Goal: Information Seeking & Learning: Learn about a topic

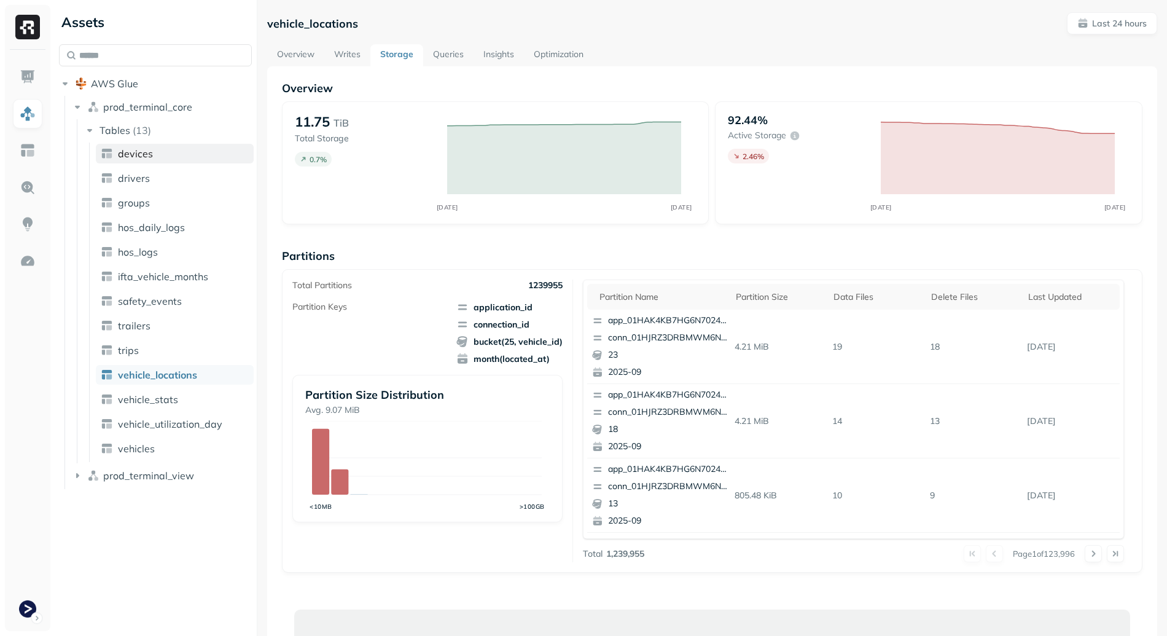
click at [167, 159] on link "devices" at bounding box center [175, 154] width 158 height 20
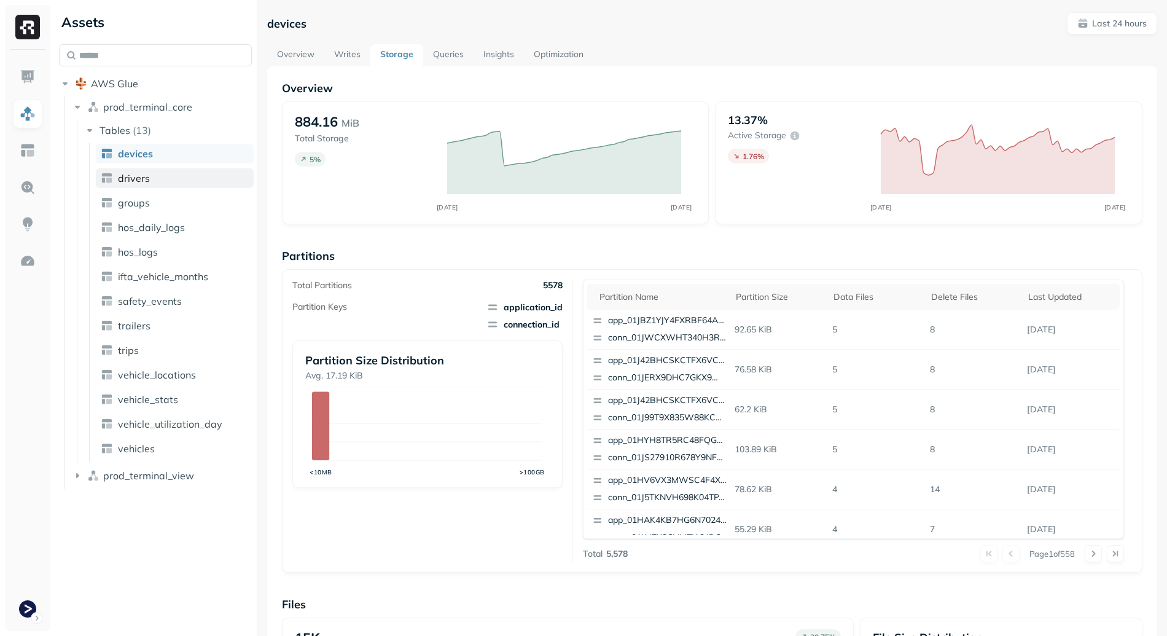
click at [146, 174] on span "drivers" at bounding box center [134, 178] width 32 height 12
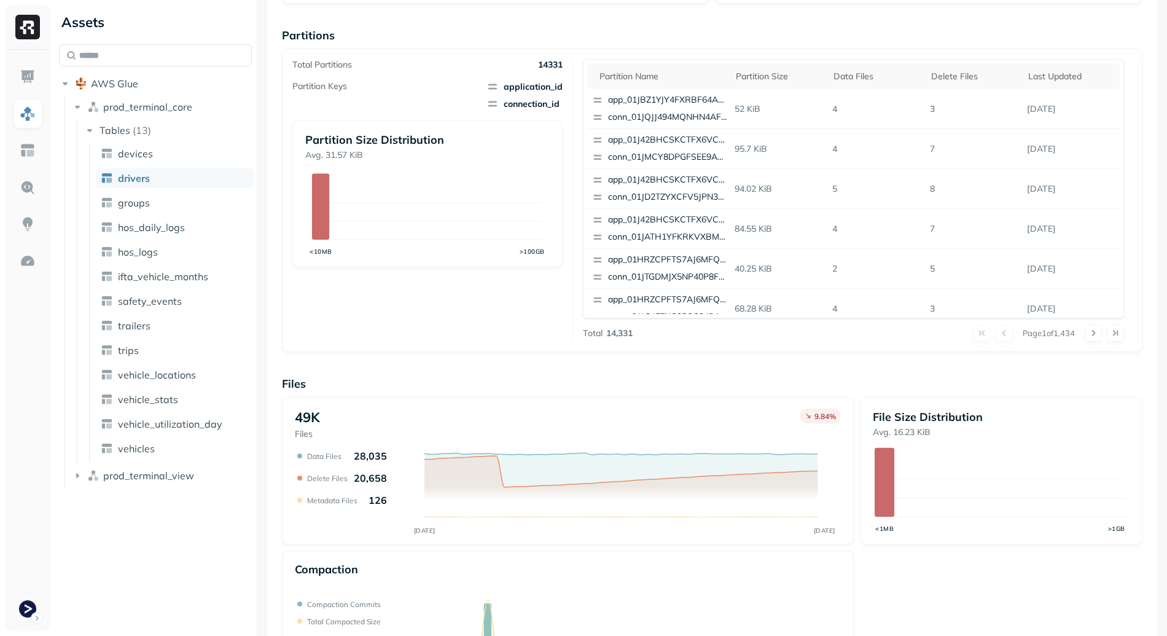
scroll to position [304, 0]
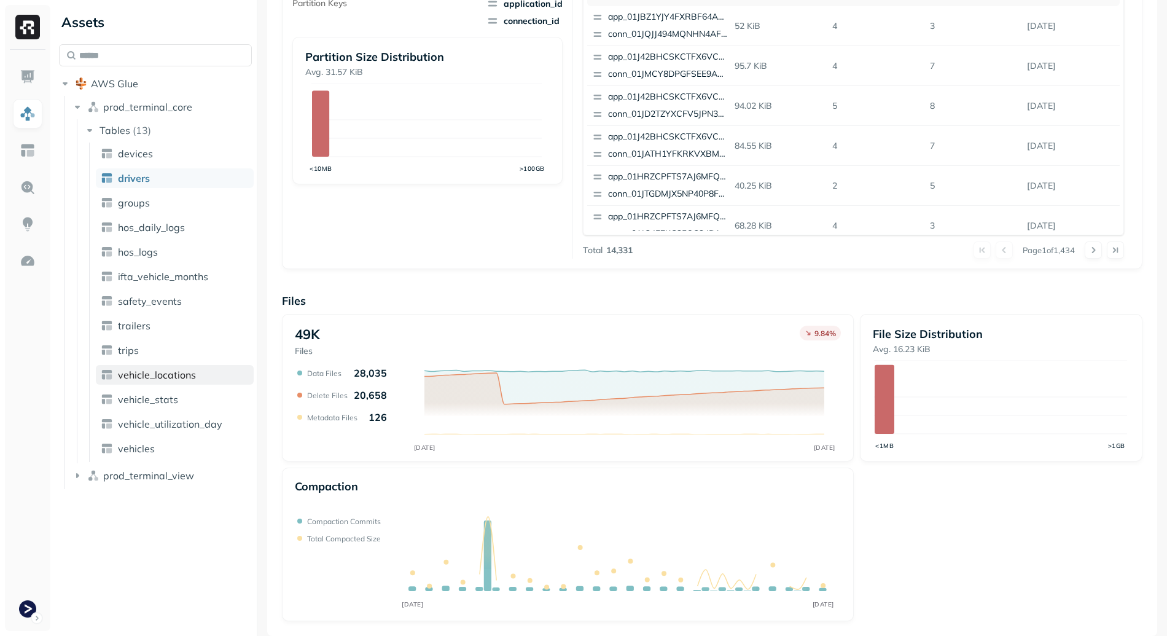
click at [197, 366] on link "vehicle_locations" at bounding box center [175, 375] width 158 height 20
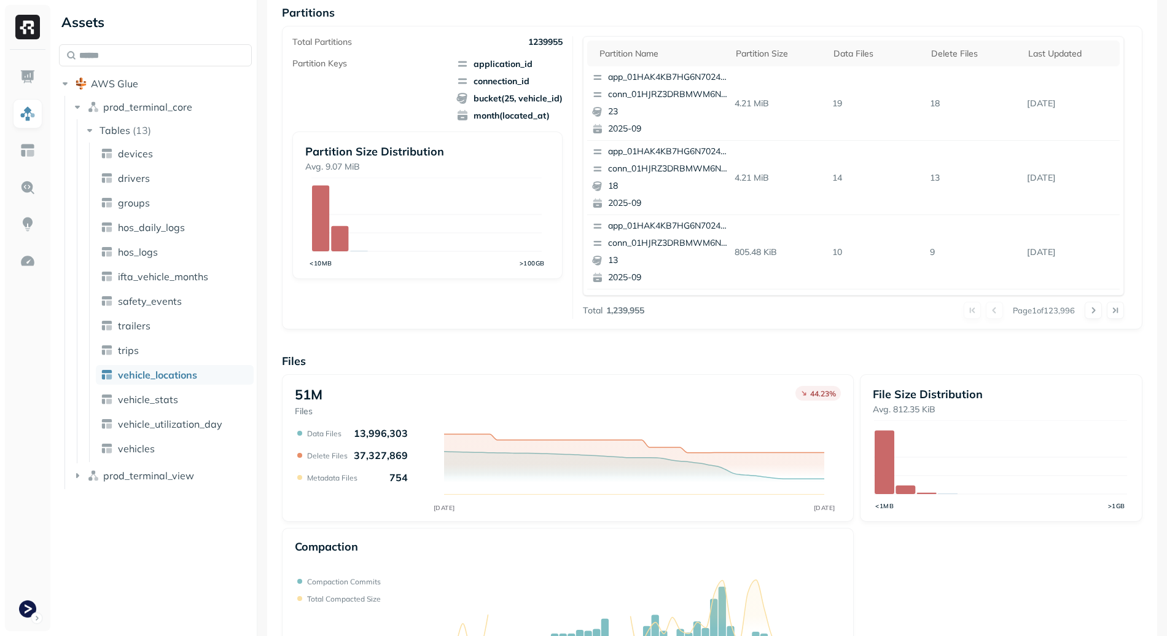
scroll to position [304, 0]
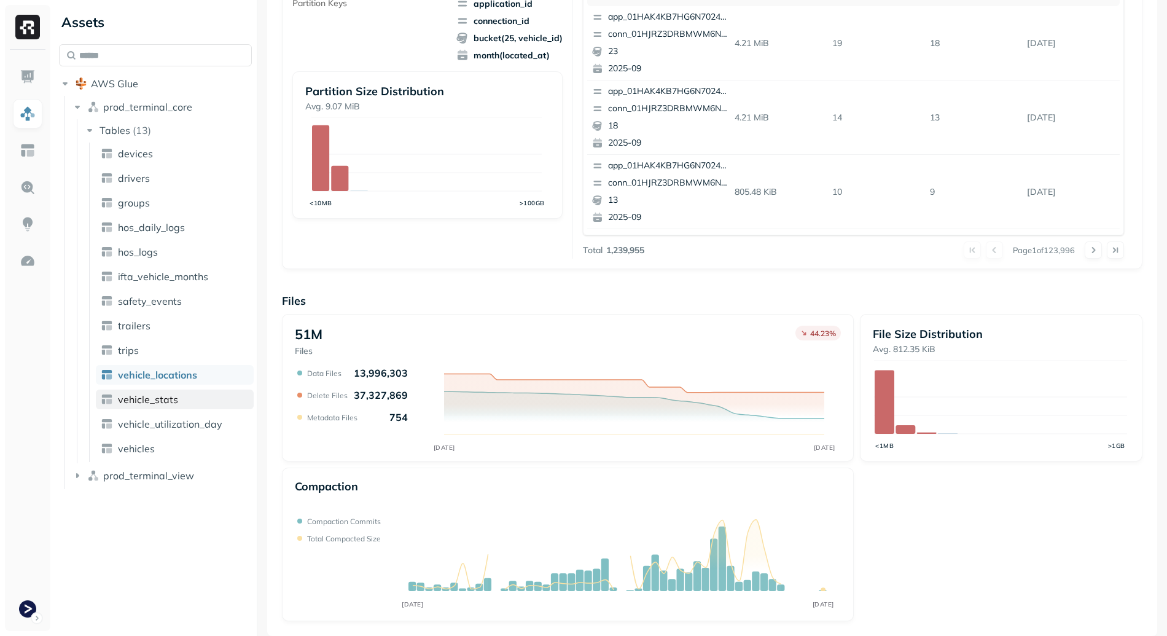
click at [162, 402] on span "vehicle_stats" at bounding box center [148, 399] width 60 height 12
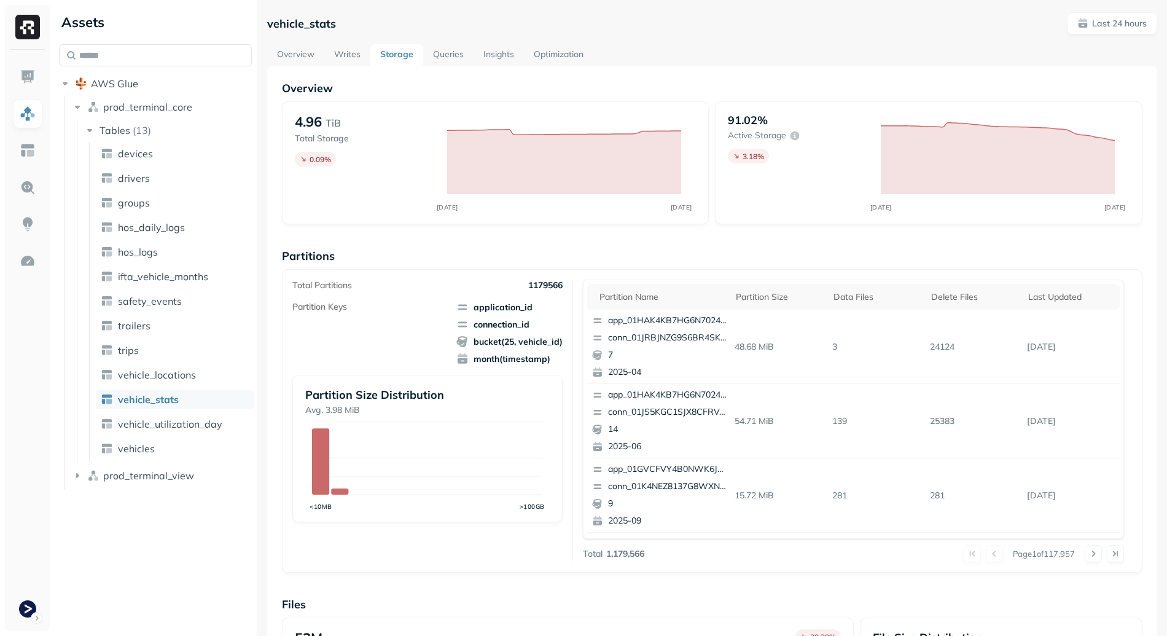
click at [294, 45] on link "Overview" at bounding box center [295, 55] width 57 height 22
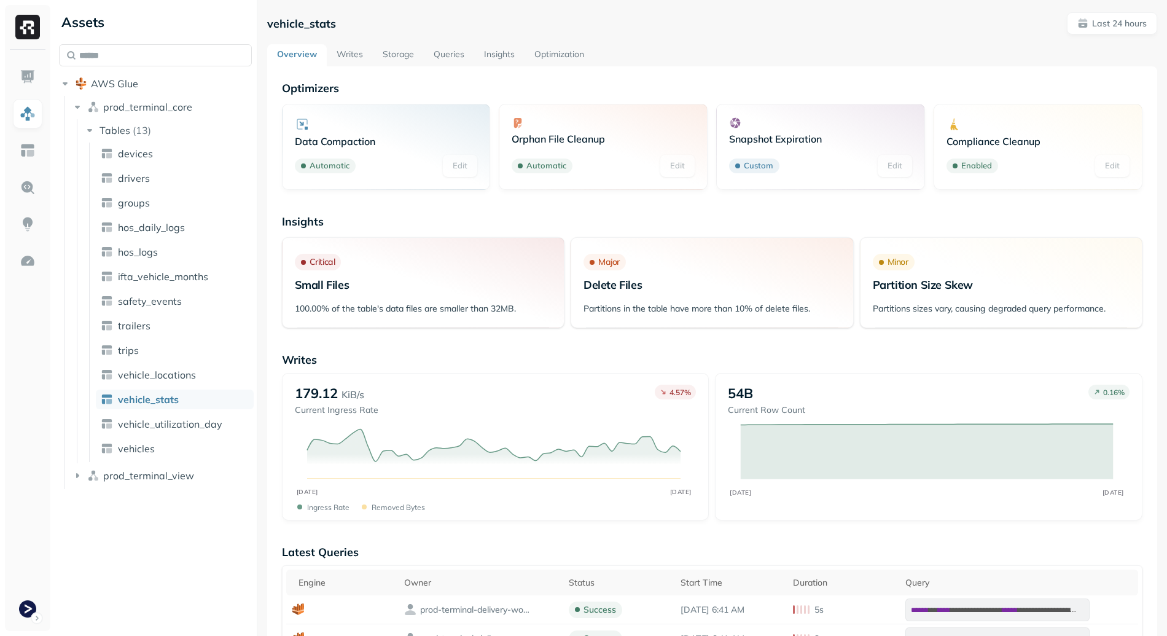
click at [399, 53] on link "Storage" at bounding box center [398, 55] width 51 height 22
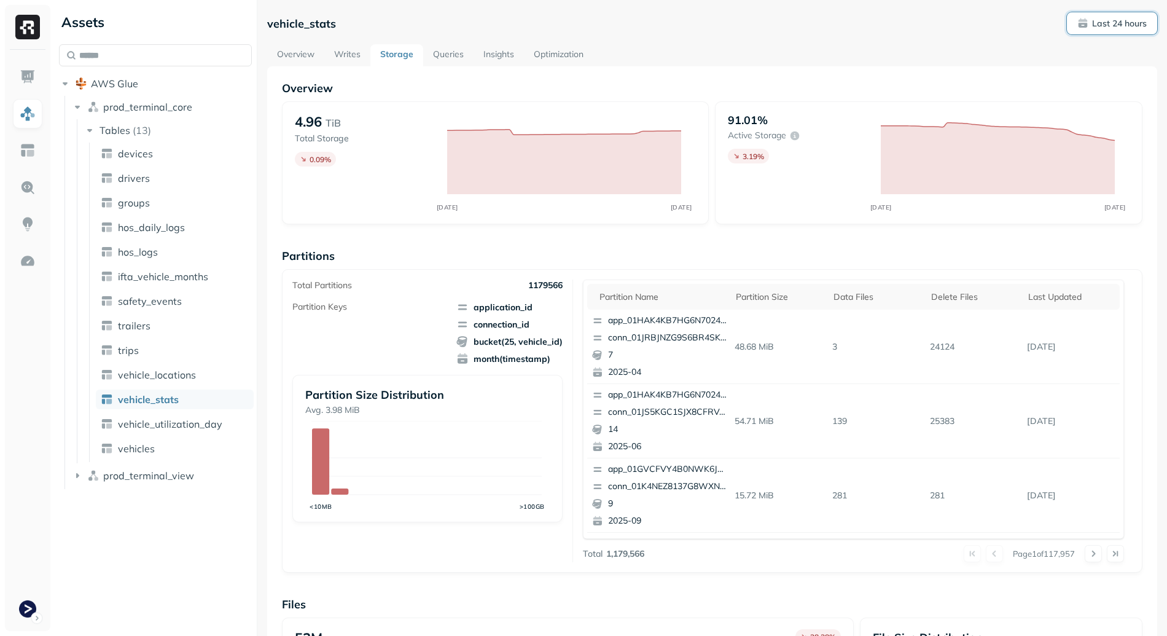
click at [1124, 25] on p "Last 24 hours" at bounding box center [1119, 24] width 55 height 12
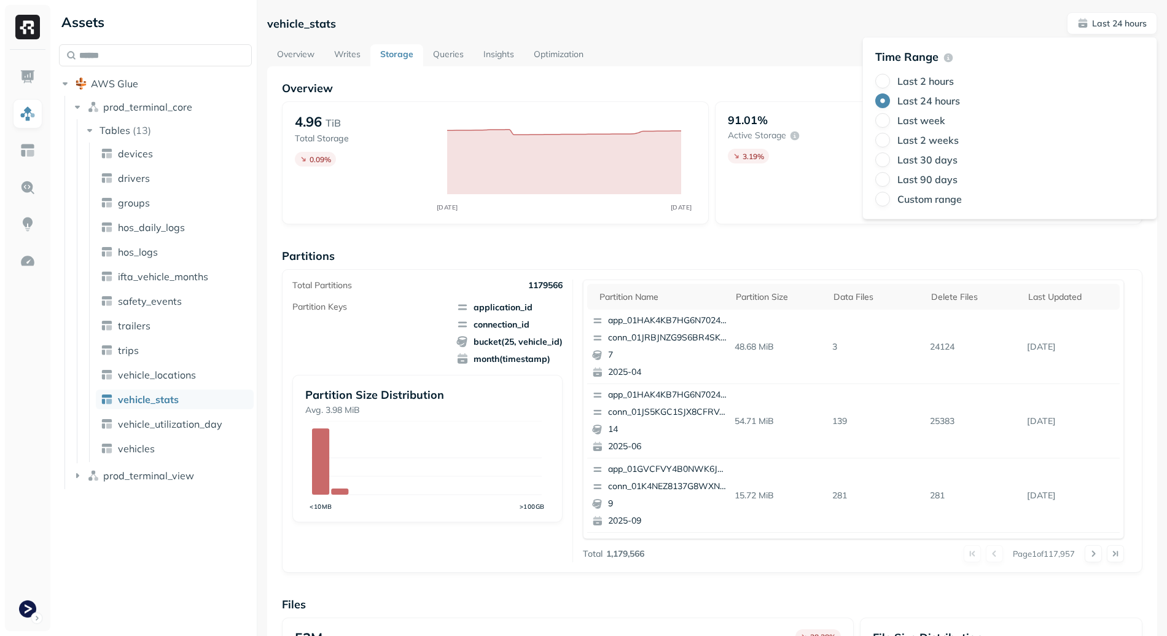
click at [951, 122] on div "Last week" at bounding box center [1010, 120] width 269 height 15
click at [949, 122] on div "Last week" at bounding box center [1010, 120] width 269 height 15
click at [941, 123] on label "Last week" at bounding box center [922, 120] width 48 height 12
click at [890, 123] on button "Last week" at bounding box center [883, 120] width 15 height 15
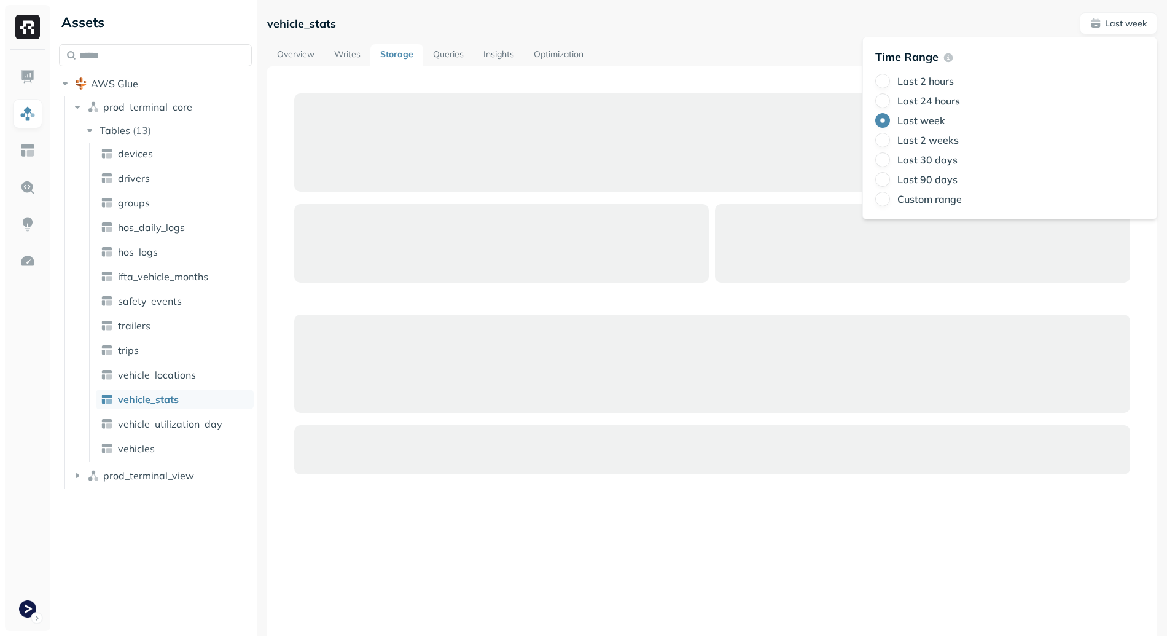
click at [623, 65] on div "Overview Writes Storage Queries Insights Optimization" at bounding box center [712, 55] width 890 height 22
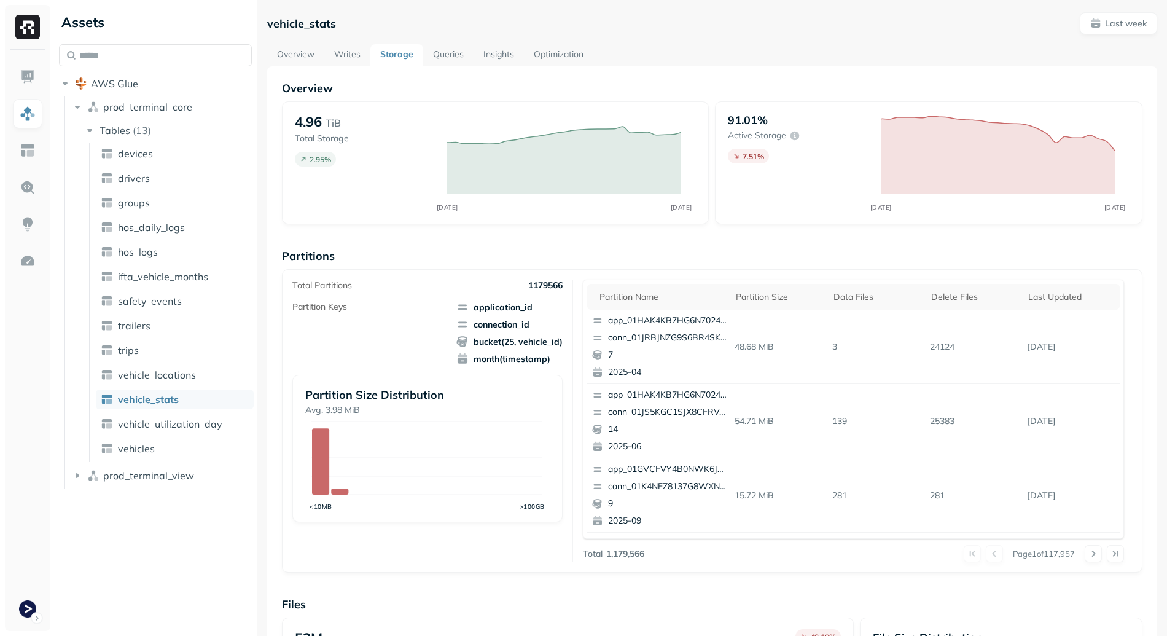
click at [295, 56] on link "Overview" at bounding box center [295, 55] width 57 height 22
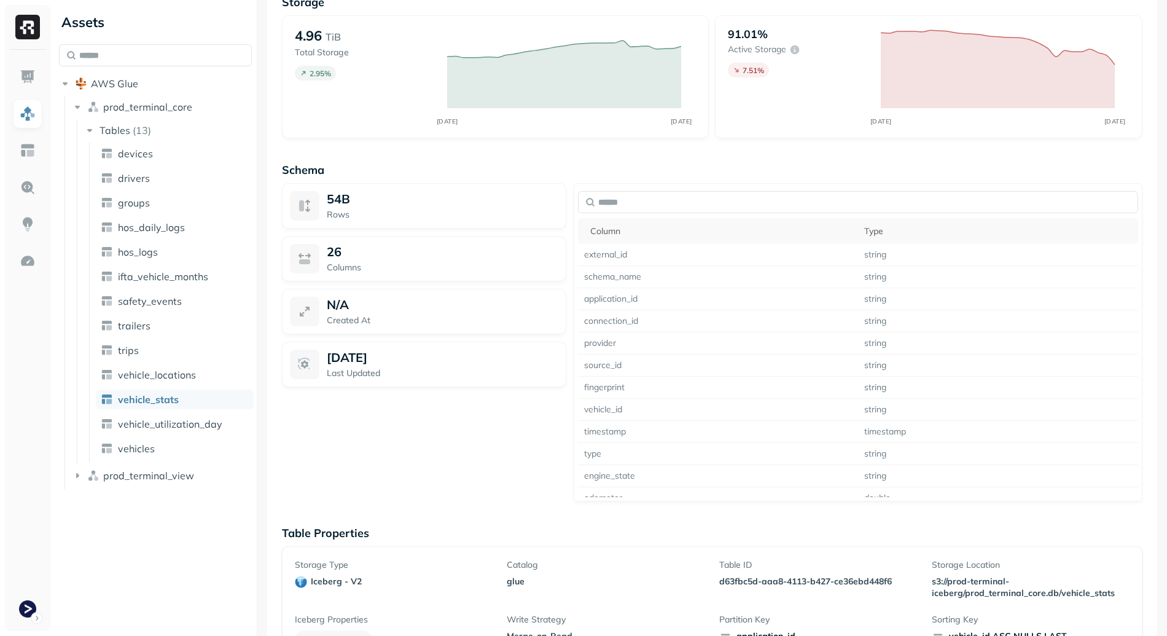
scroll to position [906, 0]
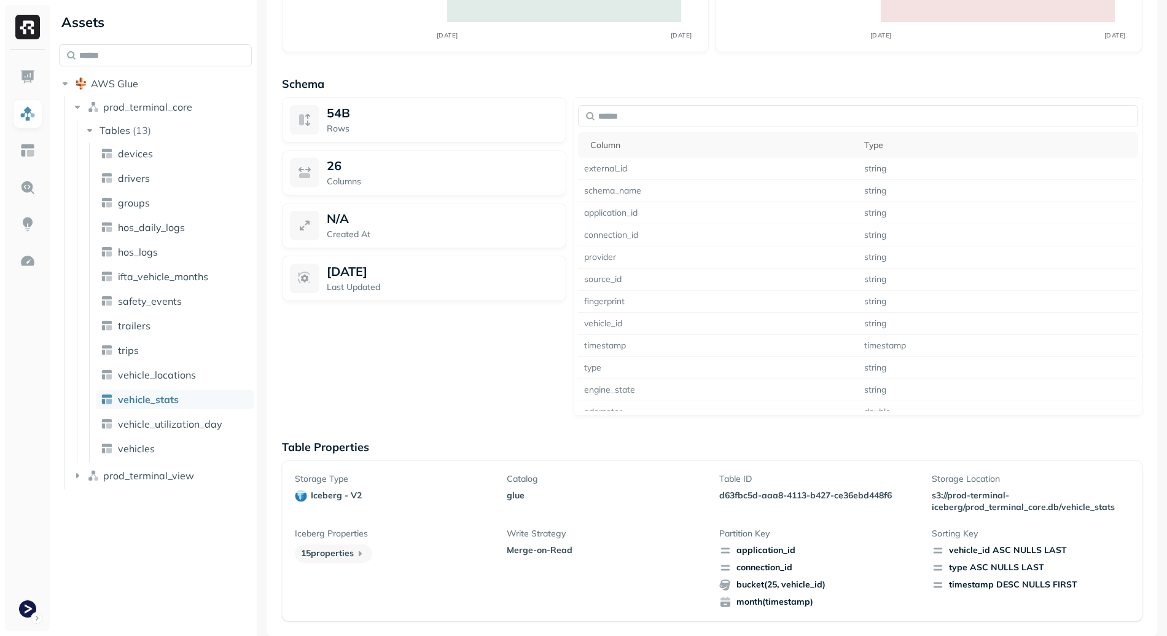
click at [735, 495] on p "d63fbc5d-aaa8-4113-b427-ce36ebd448f6" at bounding box center [819, 496] width 198 height 12
drag, startPoint x: 735, startPoint y: 495, endPoint x: 873, endPoint y: 491, distance: 137.1
click at [873, 491] on p "d63fbc5d-aaa8-4113-b427-ce36ebd448f6" at bounding box center [819, 496] width 198 height 12
copy p "d63fbc5d-aaa8-4113-b427-ce36ebd448f6"
click at [153, 376] on span "vehicle_locations" at bounding box center [157, 375] width 78 height 12
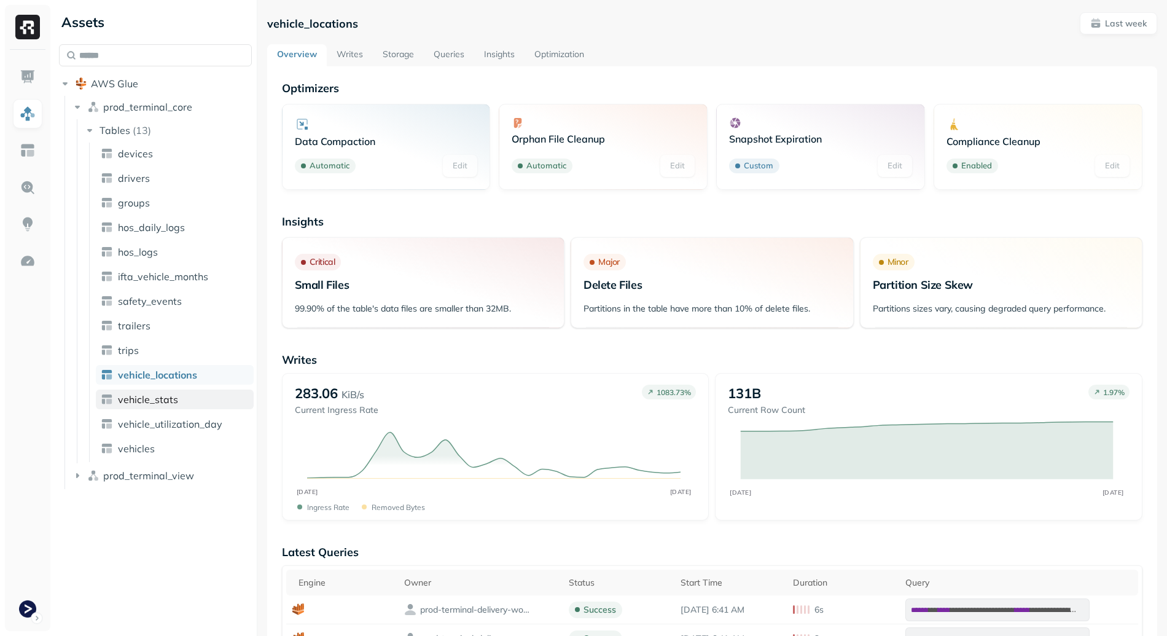
click at [153, 395] on span "vehicle_stats" at bounding box center [148, 399] width 60 height 12
click at [410, 55] on link "Storage" at bounding box center [398, 55] width 51 height 22
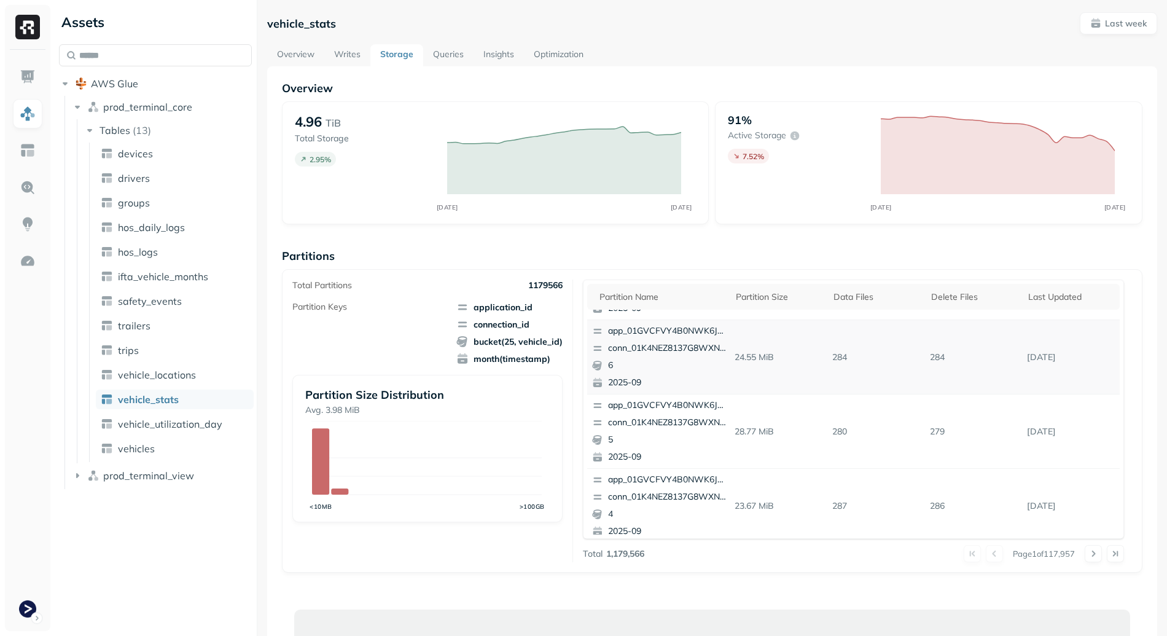
scroll to position [114, 0]
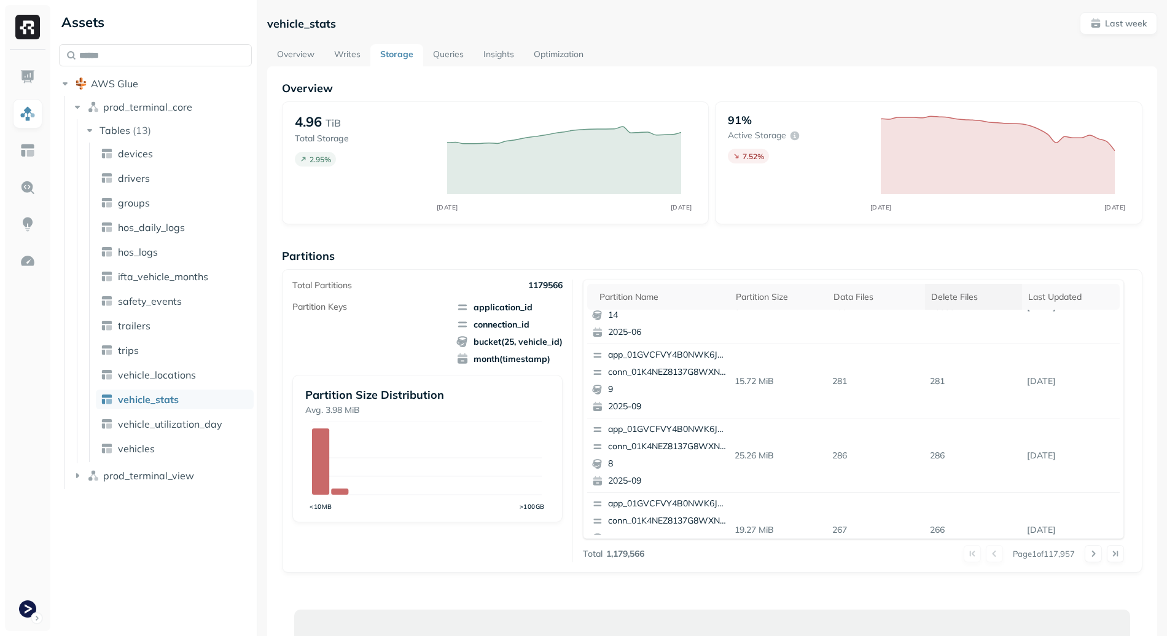
click at [925, 292] on th "Delete Files" at bounding box center [974, 297] width 98 height 26
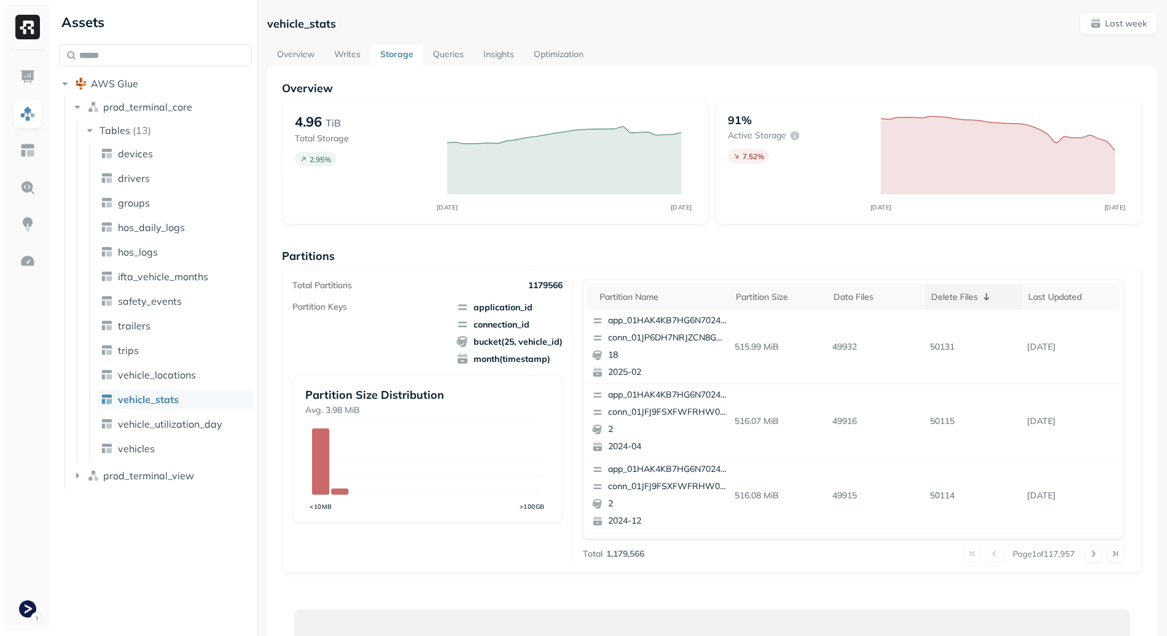
click at [936, 287] on th "Delete Files" at bounding box center [974, 297] width 98 height 26
click at [936, 289] on div "Delete Files" at bounding box center [973, 296] width 85 height 15
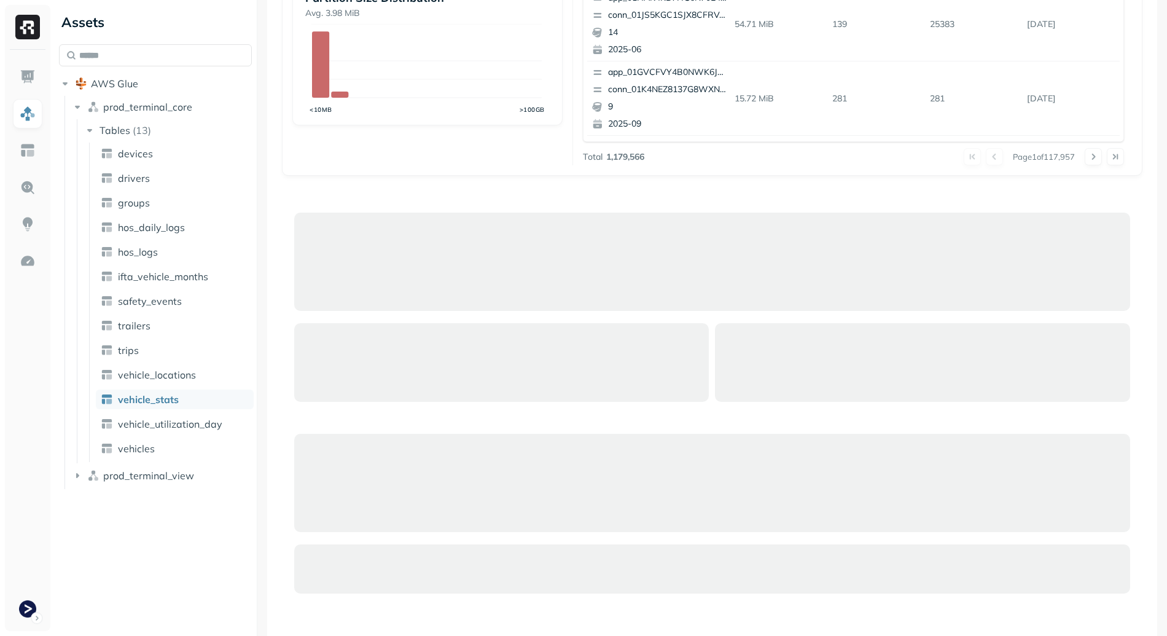
scroll to position [122, 0]
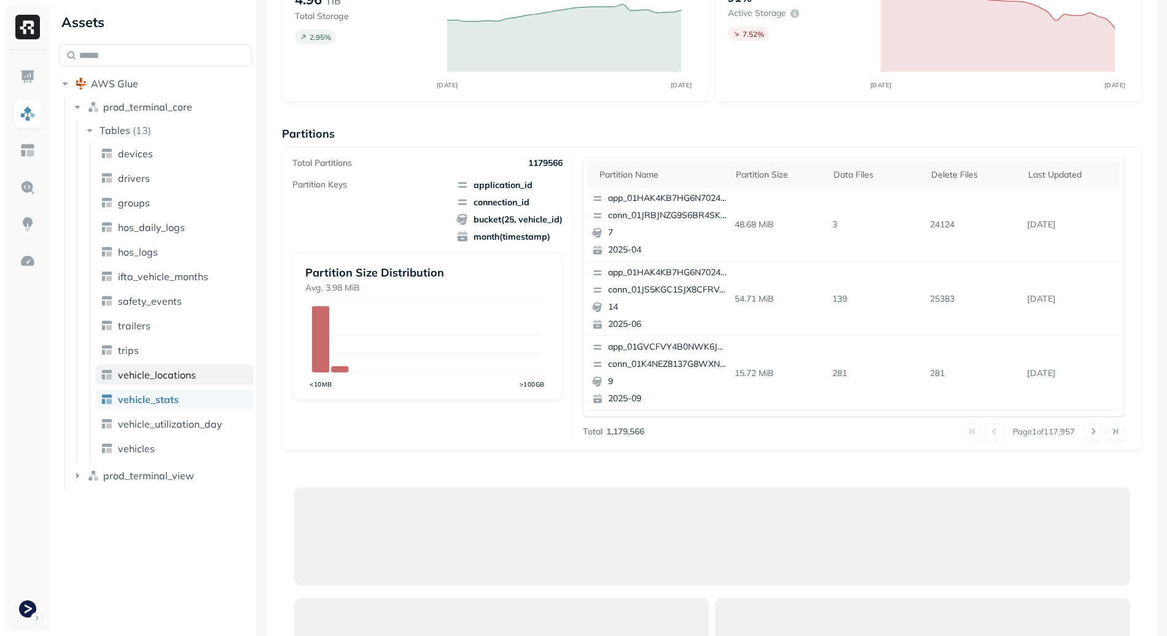
click at [206, 374] on link "vehicle_locations" at bounding box center [175, 375] width 158 height 20
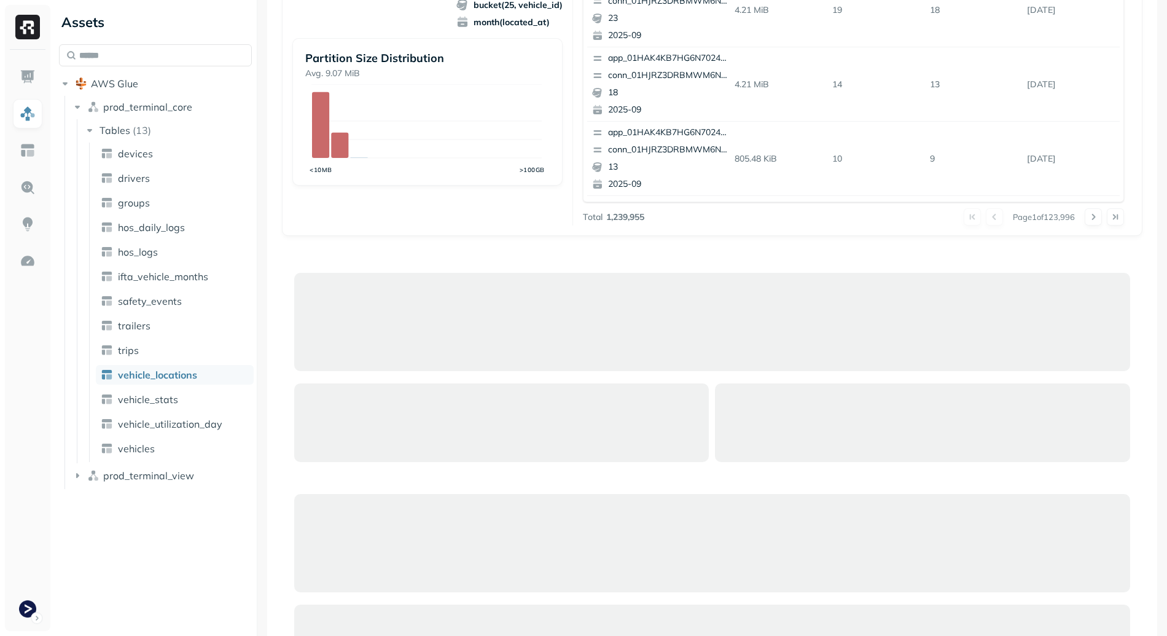
scroll to position [612, 0]
